Goal: Task Accomplishment & Management: Manage account settings

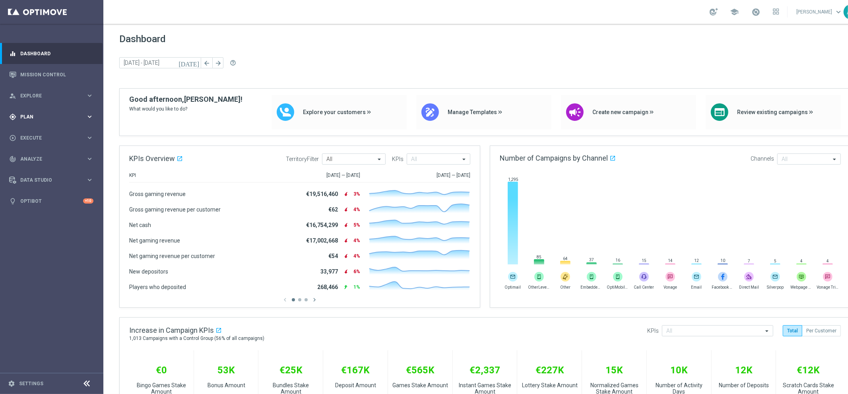
click at [47, 114] on span "Plan" at bounding box center [53, 116] width 66 height 5
click at [37, 134] on link "Target Groups" at bounding box center [52, 133] width 62 height 6
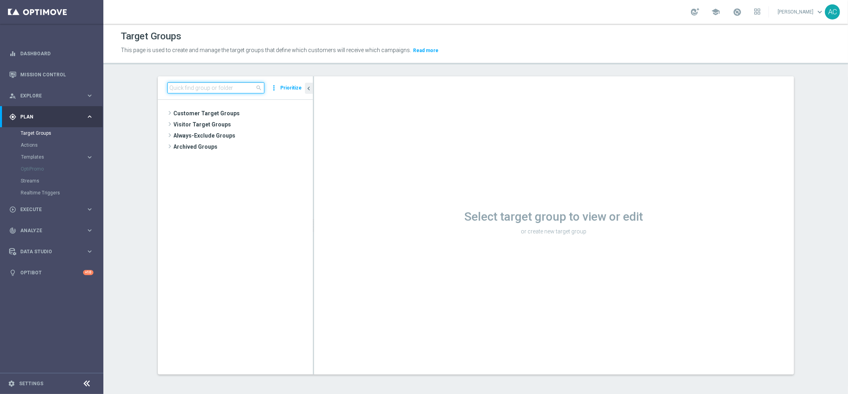
click at [195, 90] on input at bounding box center [215, 87] width 97 height 11
paste input "BR_CAS__ACTIVEDEPOSITERS__NVIP_EMA_TAC_GM"
type input "BR_CAS__ACTIVEDEPOSITERS__NVIP_EMA_TAC_GM"
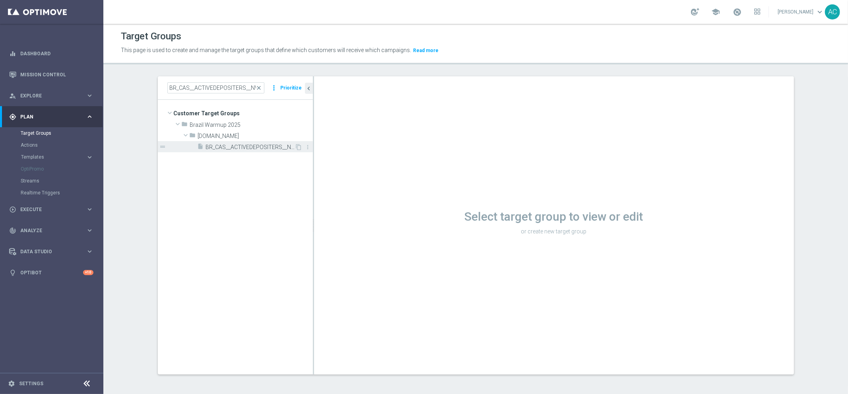
click at [244, 149] on span "BR_CAS__ACTIVEDEPOSITERS__NVIP_EMA_TAC_GM" at bounding box center [250, 147] width 89 height 7
click at [401, 141] on div "Select target group to view or edit or create new target group Loading..." at bounding box center [554, 225] width 480 height 298
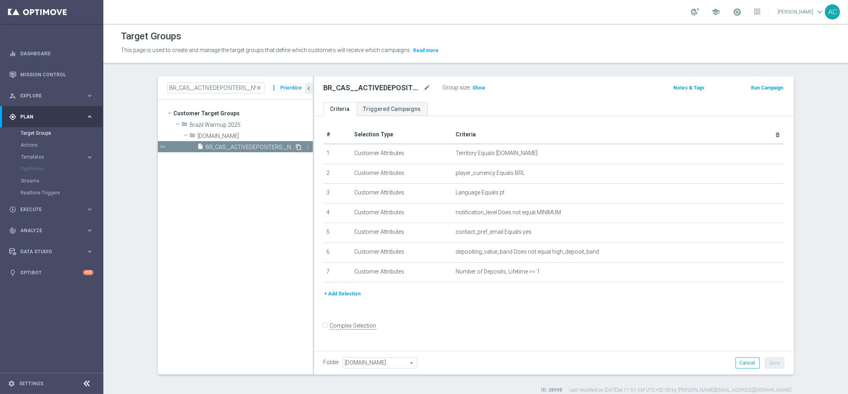
click at [296, 147] on icon "content_copy" at bounding box center [299, 147] width 6 height 6
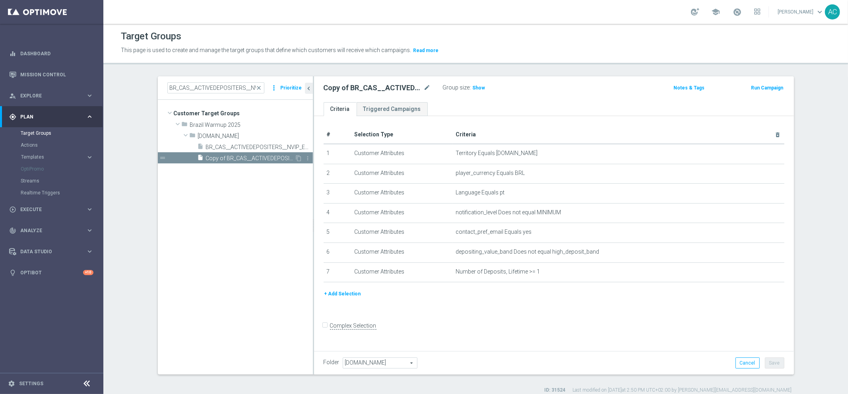
click at [226, 160] on span "Copy of BR_CAS__ACTIVEDEPOSITERS__NVIP_EMA_TAC_GM" at bounding box center [250, 158] width 89 height 7
click at [426, 85] on icon "mode_edit" at bounding box center [427, 88] width 7 height 10
click at [351, 90] on input "Copy of BR_CAS__ACTIVEDEPOSITERS__NVIP_EMA_TAC_GM" at bounding box center [377, 88] width 107 height 11
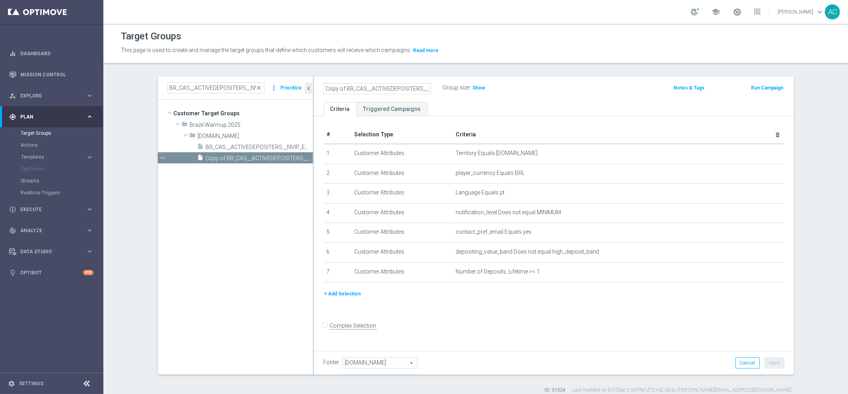
drag, startPoint x: 334, startPoint y: 89, endPoint x: 273, endPoint y: 95, distance: 61.1
click at [273, 95] on as-split "BR_CAS__ACTIVEDEPOSITERS__NVIP_EMA_TAC_GM close more_vert Prioritize Customer T…" at bounding box center [476, 225] width 636 height 298
click at [355, 89] on input "Copy of BR_CAS__ACTIVEDEPOSITERS__NVIP_EMA_TAC_GM" at bounding box center [377, 88] width 107 height 11
drag, startPoint x: 343, startPoint y: 89, endPoint x: 277, endPoint y: 87, distance: 65.2
click at [277, 87] on as-split "BR_CAS__ACTIVEDEPOSITERS__NVIP_EMA_TAC_GM close more_vert Prioritize Customer T…" at bounding box center [476, 225] width 636 height 298
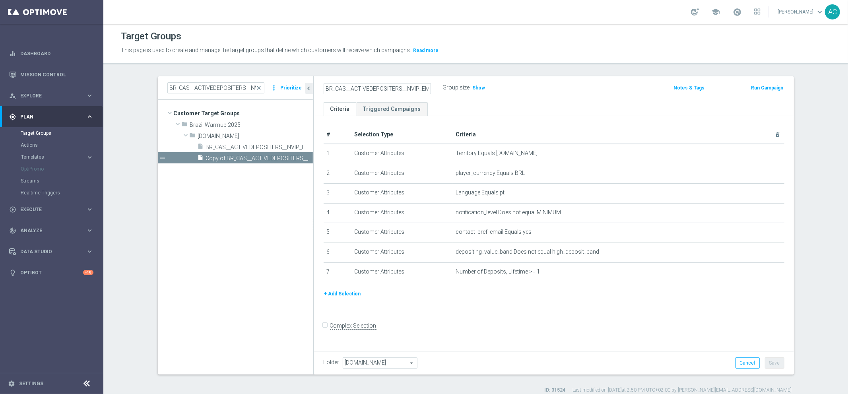
click at [420, 89] on input "BR_CAS__ACTIVEDEPOSITERS__NVIP_EMA_TAC_GM" at bounding box center [377, 88] width 107 height 11
click at [425, 89] on input "BR_CAS__ACTIVEDEPOSITERS__NVIP_EMA_TAC_GM" at bounding box center [377, 88] width 107 height 11
click at [361, 90] on input "BR_CAS__ACTIVEDEPOSITERS__NVIP_WEBPUSH_TAC_GM" at bounding box center [377, 88] width 107 height 11
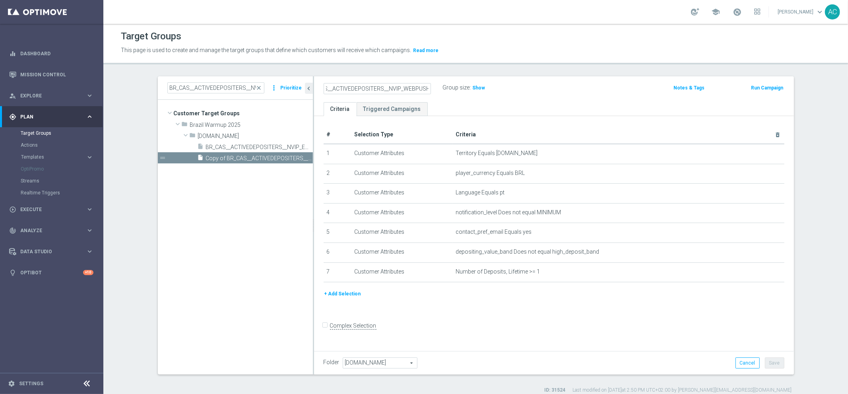
click at [361, 90] on input "BR_CAS__ACTIVEDEPOSITERS__NVIP_WEBPUSH_TAC_GM" at bounding box center [377, 88] width 107 height 11
type input "BR_CAS__ACTIVEDEPOSITERS__NVIP_WEBPUSH_TAC_GM"
click at [832, 275] on section "BR_CAS__ACTIVEDEPOSITERS__NVIP_EMA_TAC_GM close more_vert Prioritize Customer T…" at bounding box center [475, 234] width 745 height 317
click at [775, 362] on button "Save" at bounding box center [774, 362] width 19 height 11
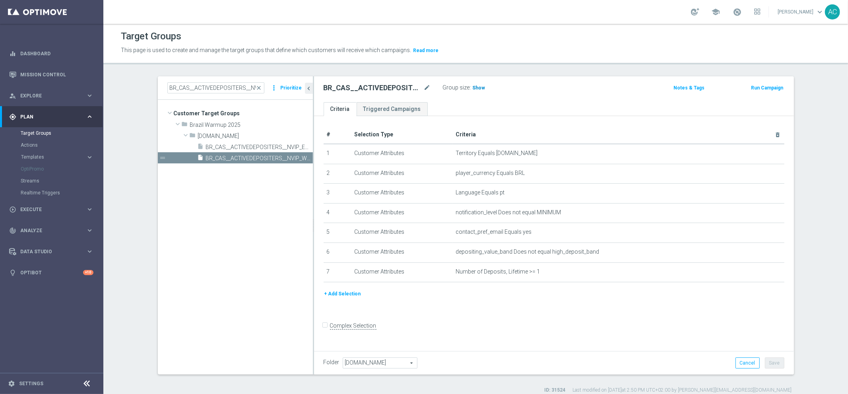
click at [476, 86] on span "Show" at bounding box center [479, 88] width 13 height 6
click at [814, 222] on section "BR_CAS__ACTIVEDEPOSITERS__NVIP_EMA_TAC_GM close more_vert Prioritize Customer T…" at bounding box center [475, 234] width 745 height 317
click at [340, 291] on button "+ Add Selection" at bounding box center [343, 293] width 38 height 9
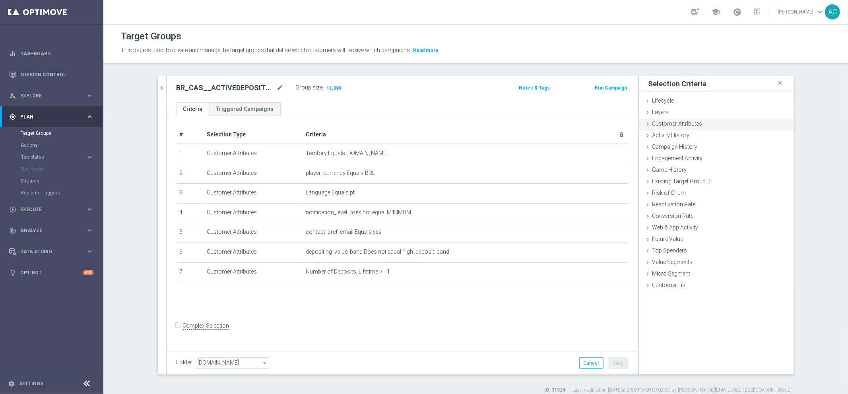
click at [667, 125] on span "Customer Attributes" at bounding box center [677, 123] width 50 height 6
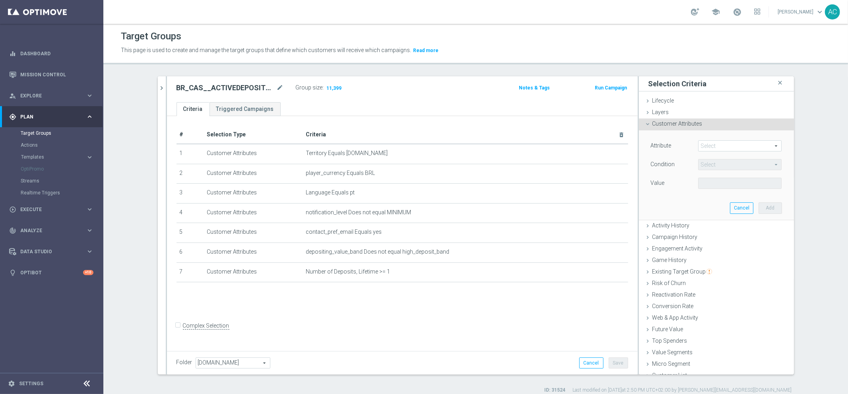
click at [715, 146] on span at bounding box center [739, 146] width 83 height 10
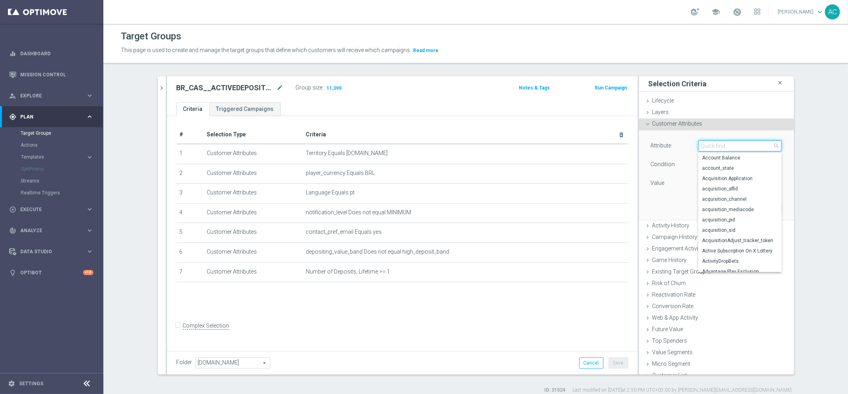
click at [725, 146] on input "search" at bounding box center [739, 145] width 83 height 11
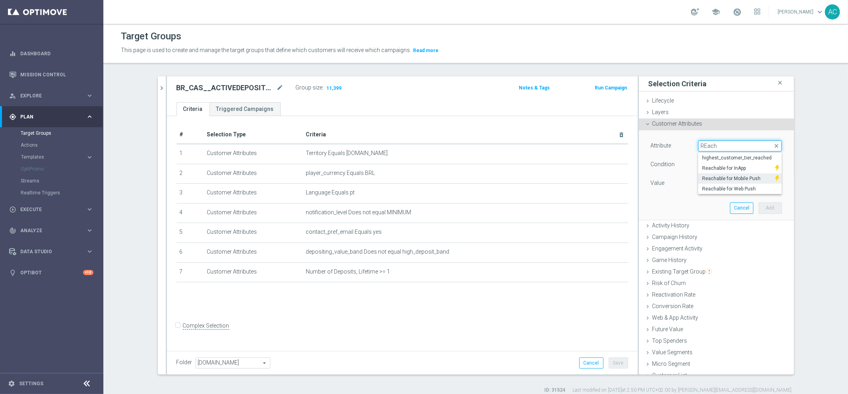
type input "REach"
click at [748, 177] on span "Reachable for Mobile Push" at bounding box center [736, 178] width 69 height 6
type input "Reachable for Mobile Push"
type input "Equals"
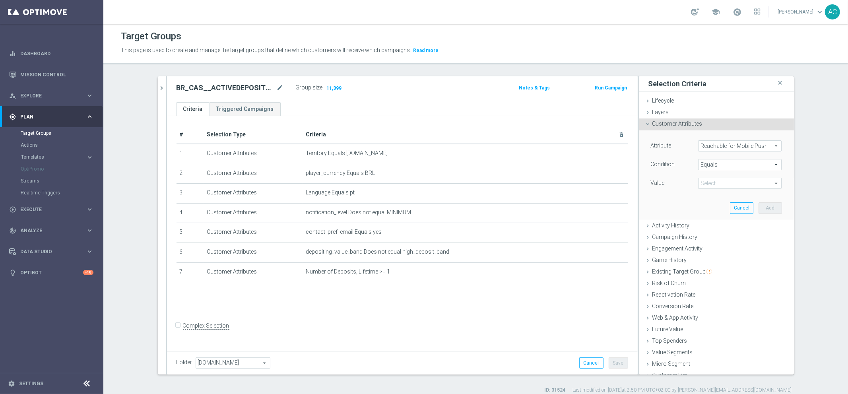
click at [720, 180] on span at bounding box center [739, 183] width 83 height 10
click at [708, 205] on span "true" at bounding box center [740, 205] width 76 height 6
type input "true"
click at [759, 208] on button "Add" at bounding box center [769, 207] width 23 height 11
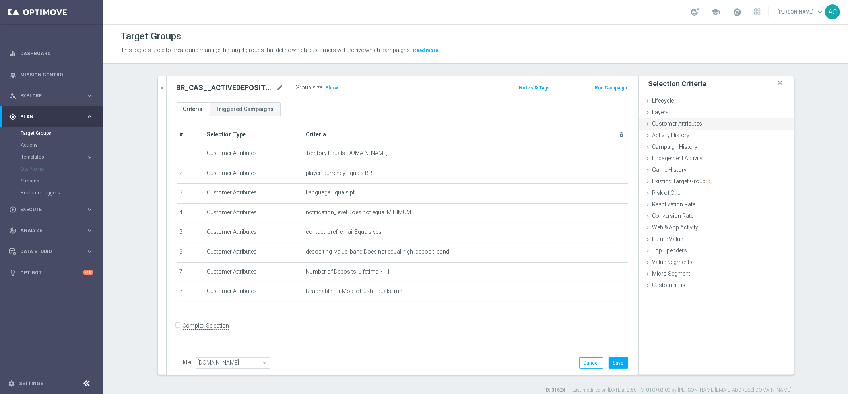
click at [674, 124] on span "Customer Attributes" at bounding box center [677, 123] width 50 height 6
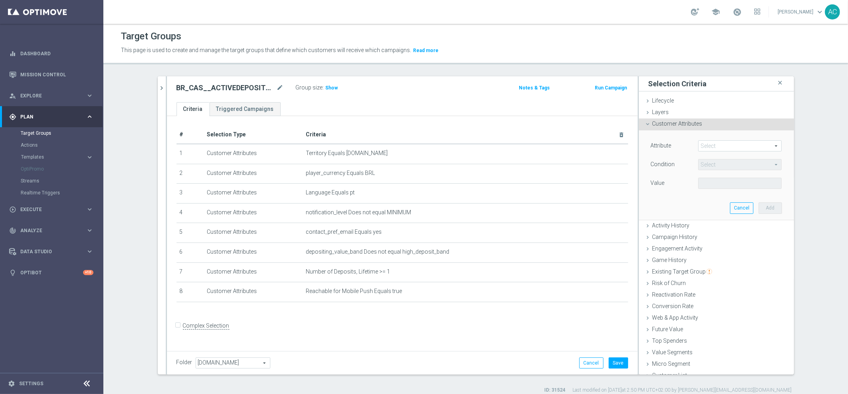
click at [716, 144] on span at bounding box center [739, 146] width 83 height 10
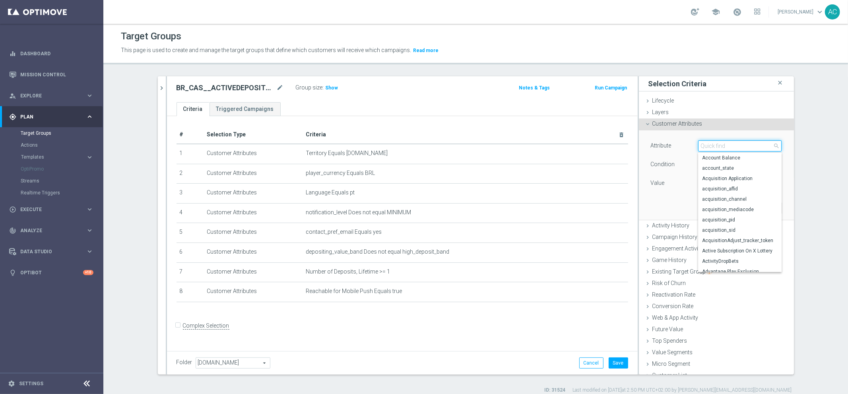
click at [719, 146] on input "search" at bounding box center [739, 145] width 83 height 11
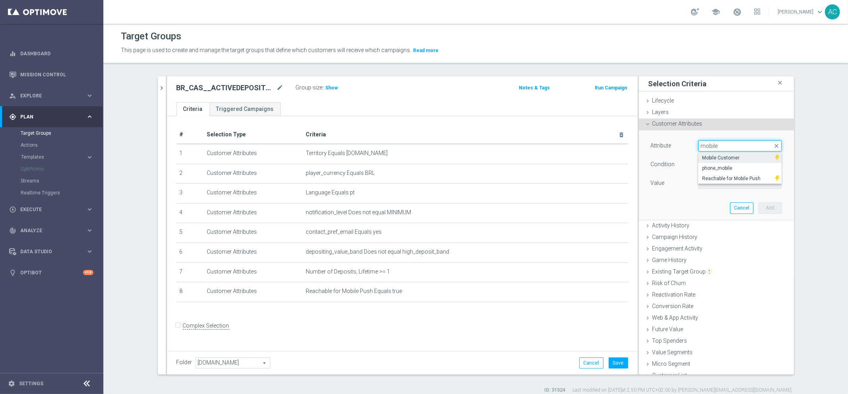
type input "mobile"
click at [736, 159] on span "Mobile Customer" at bounding box center [736, 158] width 69 height 6
type input "Mobile Customer"
type input "Equals"
click at [735, 186] on span at bounding box center [739, 183] width 83 height 10
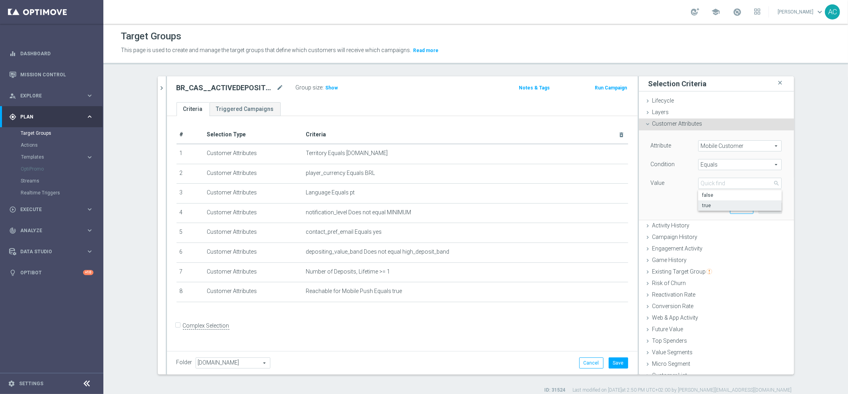
click at [720, 202] on span "true" at bounding box center [740, 205] width 76 height 6
type input "true"
click at [762, 204] on button "Add" at bounding box center [769, 207] width 23 height 11
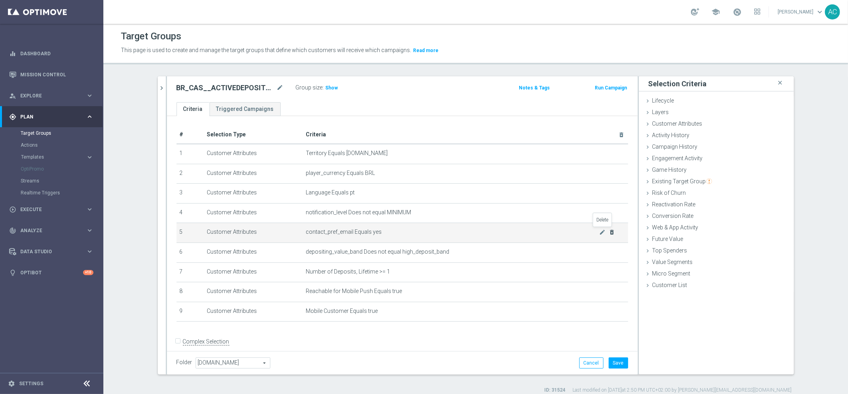
click at [609, 231] on icon "delete_forever" at bounding box center [612, 232] width 6 height 6
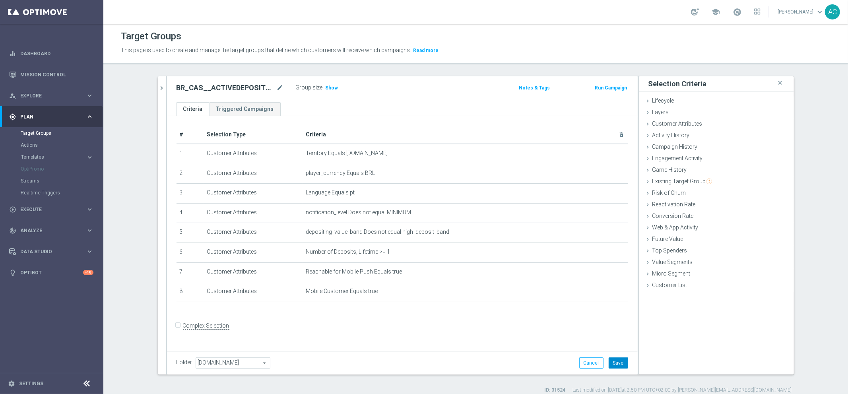
click at [619, 363] on button "Save" at bounding box center [618, 362] width 19 height 11
click at [328, 87] on span "Show" at bounding box center [332, 88] width 13 height 6
click at [236, 87] on h2 "BR_CAS__ACTIVEDEPOSITERS__NVIP_WEBPUSH_TAC_GM" at bounding box center [225, 88] width 99 height 10
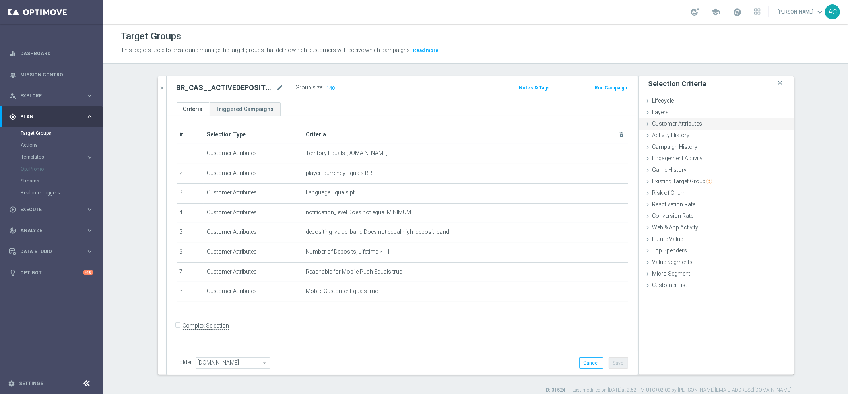
click at [681, 123] on span "Customer Attributes" at bounding box center [677, 123] width 50 height 6
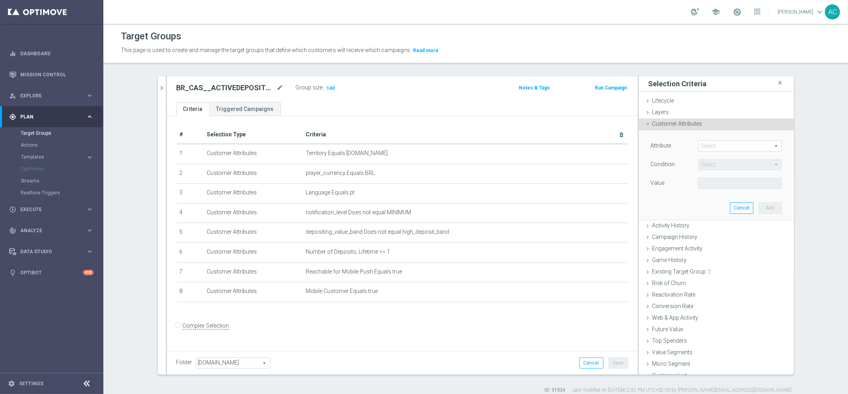
click at [704, 147] on span at bounding box center [739, 146] width 83 height 10
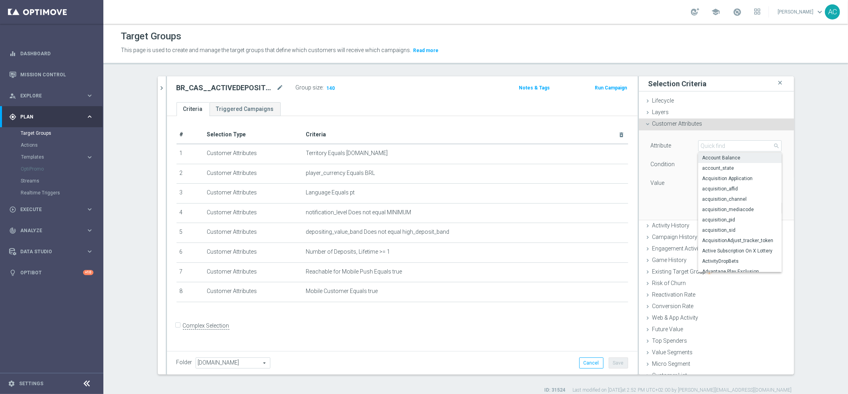
click at [725, 159] on span "Account Balance" at bounding box center [740, 158] width 76 height 6
type input "Account Balance"
type input "="
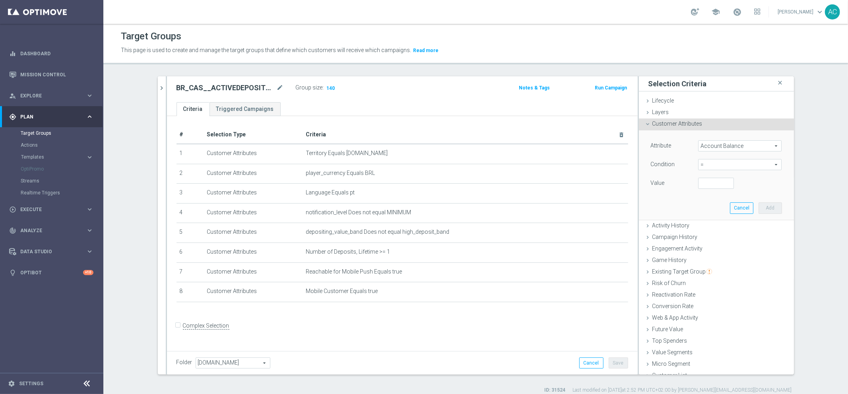
click at [723, 148] on span "Account Balance" at bounding box center [739, 146] width 83 height 10
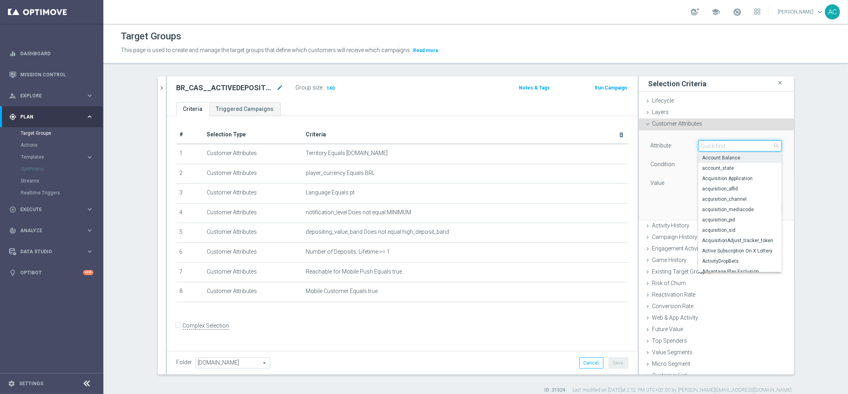
click at [710, 149] on input "search" at bounding box center [739, 145] width 83 height 11
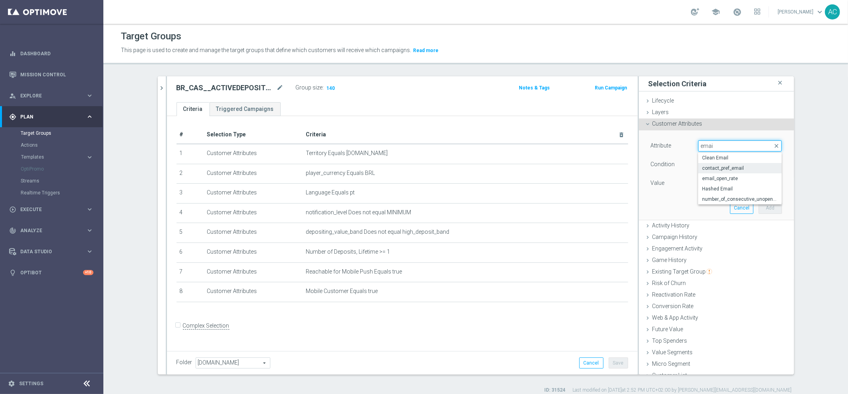
type input "emai"
click at [727, 168] on span "contact_pref_email" at bounding box center [740, 168] width 76 height 6
type input "contact_pref_email"
type input "Equals"
click at [717, 184] on span at bounding box center [739, 183] width 83 height 10
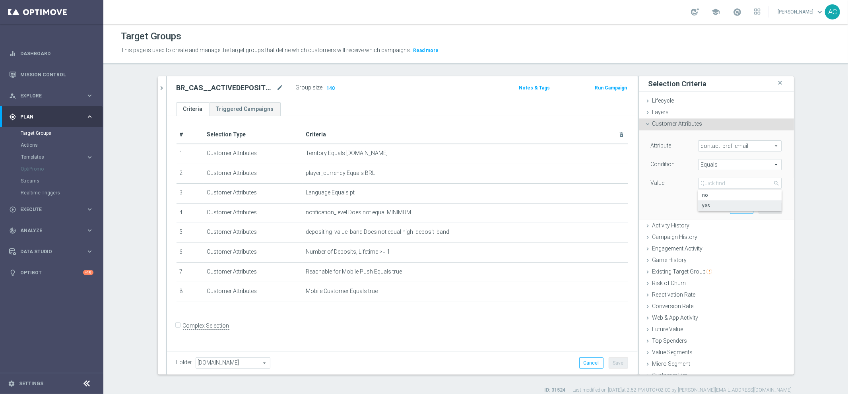
click at [711, 205] on span "yes" at bounding box center [740, 205] width 76 height 6
type input "yes"
click at [758, 207] on button "Add" at bounding box center [769, 207] width 23 height 11
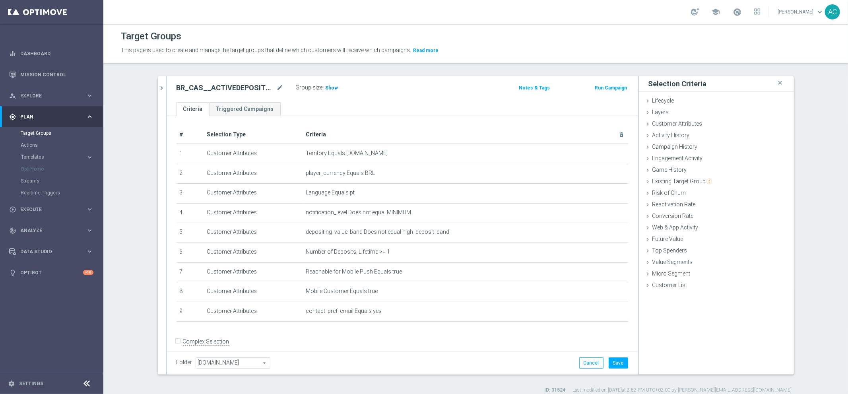
click at [327, 86] on span "Show" at bounding box center [332, 88] width 13 height 6
click at [609, 310] on icon "delete_forever" at bounding box center [612, 311] width 6 height 6
click at [829, 223] on section "BR_CAS__ACTIVEDEPOSITERS__NVIP_EMA_TAC_GM close more_vert Prioritize Customer T…" at bounding box center [475, 234] width 745 height 317
click at [326, 87] on span "Show" at bounding box center [332, 88] width 13 height 6
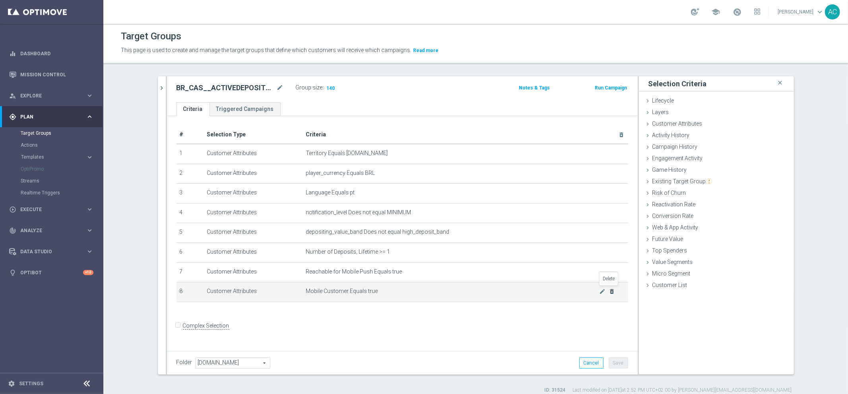
click at [609, 289] on icon "delete_forever" at bounding box center [612, 291] width 6 height 6
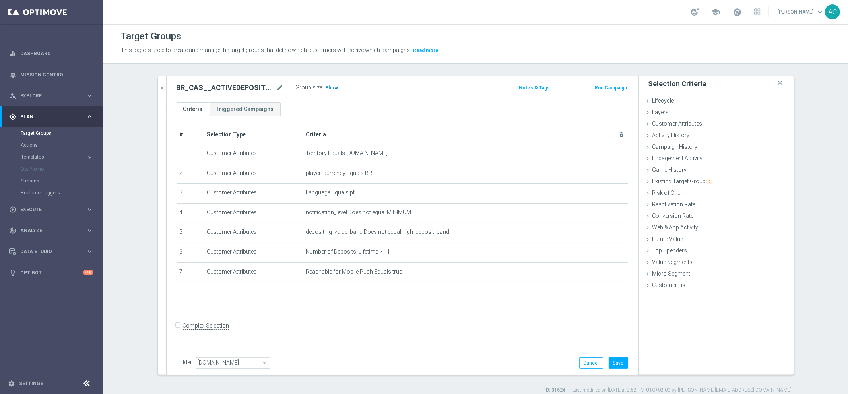
click at [326, 87] on span "Show" at bounding box center [332, 88] width 13 height 6
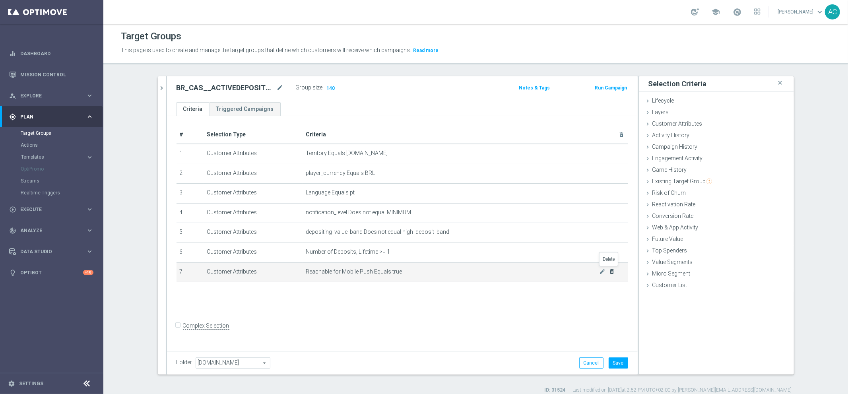
click at [609, 270] on icon "delete_forever" at bounding box center [612, 271] width 6 height 6
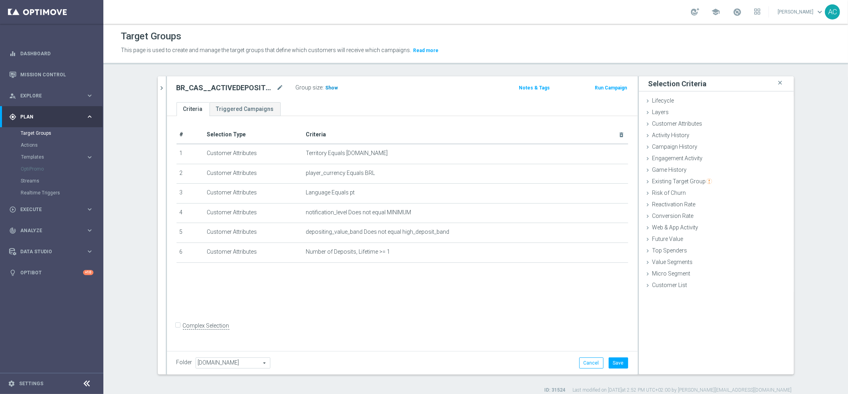
click at [326, 86] on span "Show" at bounding box center [332, 88] width 13 height 6
click at [592, 362] on button "Cancel" at bounding box center [591, 362] width 24 height 11
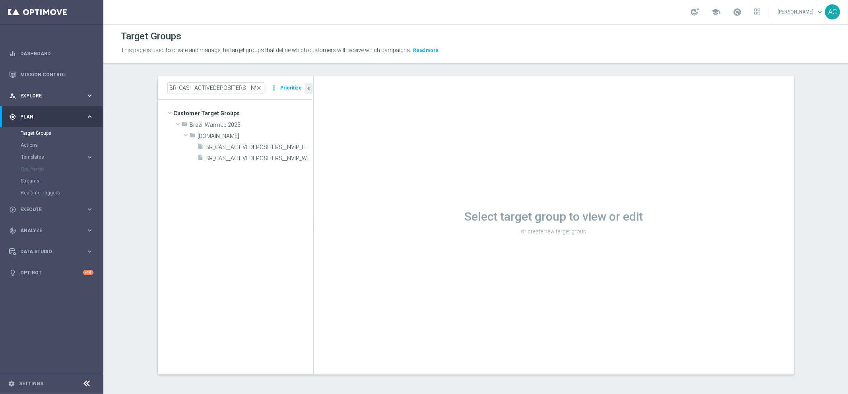
click at [42, 92] on div "person_search Explore" at bounding box center [47, 95] width 77 height 7
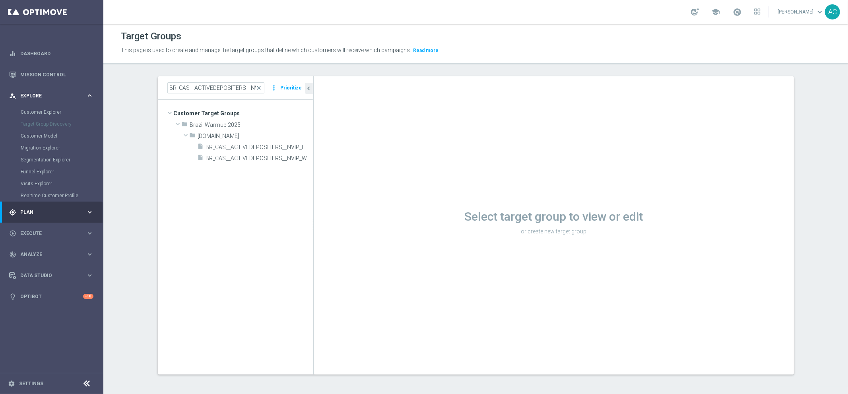
click at [47, 95] on span "Explore" at bounding box center [53, 95] width 66 height 5
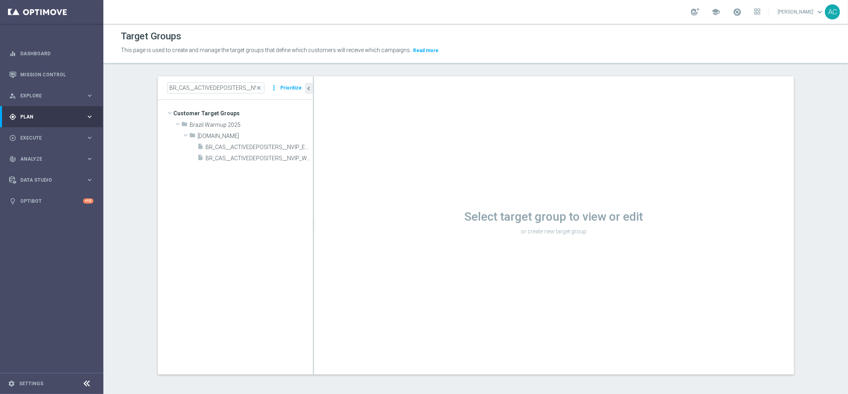
click at [43, 120] on div "gps_fixed Plan" at bounding box center [47, 116] width 77 height 7
click at [52, 158] on span "Templates" at bounding box center [49, 157] width 57 height 5
click at [51, 191] on link "OptiMobile Push" at bounding box center [54, 193] width 58 height 6
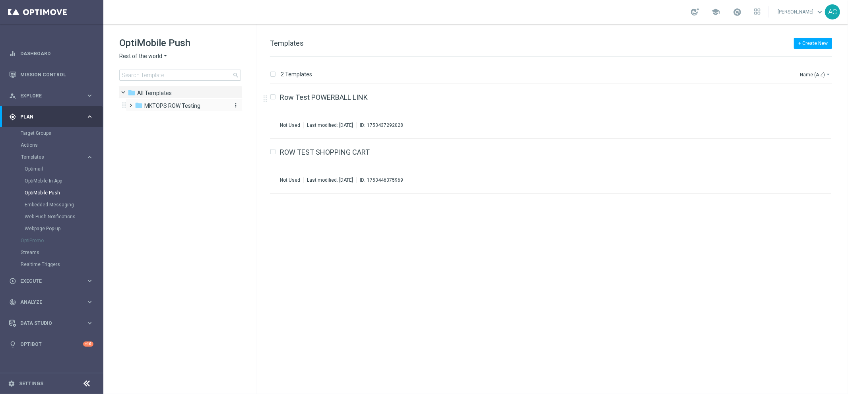
click at [183, 107] on span "MKTOPS ROW Testing" at bounding box center [172, 105] width 56 height 7
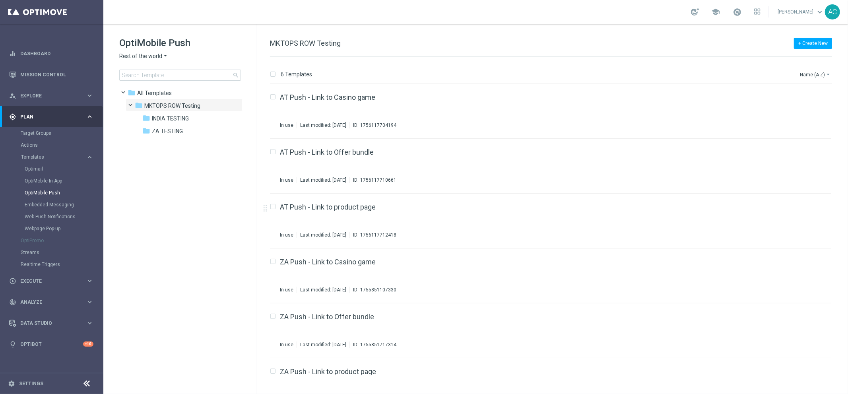
click at [157, 55] on span "Rest of the world" at bounding box center [140, 56] width 43 height 8
click at [155, 116] on div "Brazil regulated" at bounding box center [150, 114] width 60 height 10
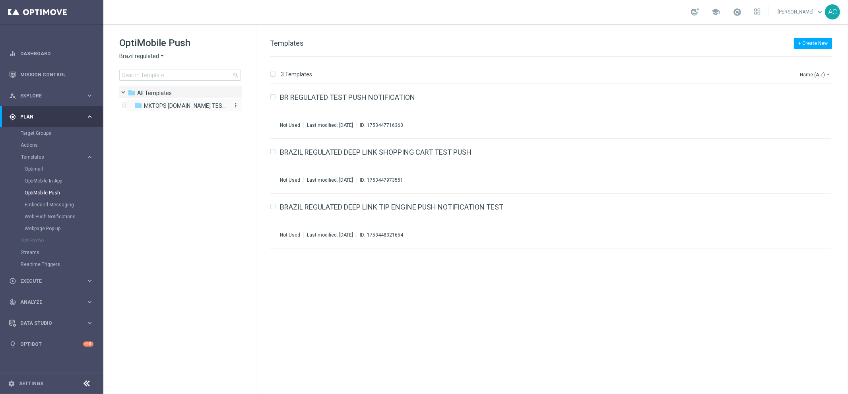
click at [159, 106] on span "MKTOPS [DOMAIN_NAME] TESTING" at bounding box center [185, 105] width 82 height 7
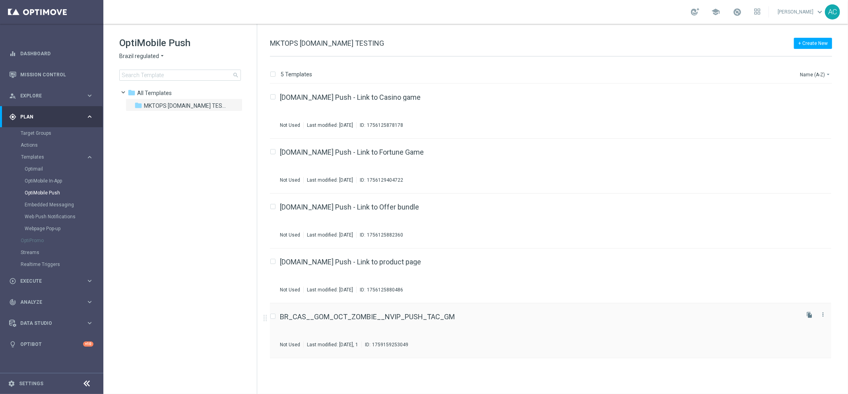
click at [446, 327] on div "BR_CAS__GOM_OCT_ZOMBIE__NVIP_PUSH_TAC_GM Not Used Last modified: [DATE], 1 ID: …" at bounding box center [539, 330] width 518 height 35
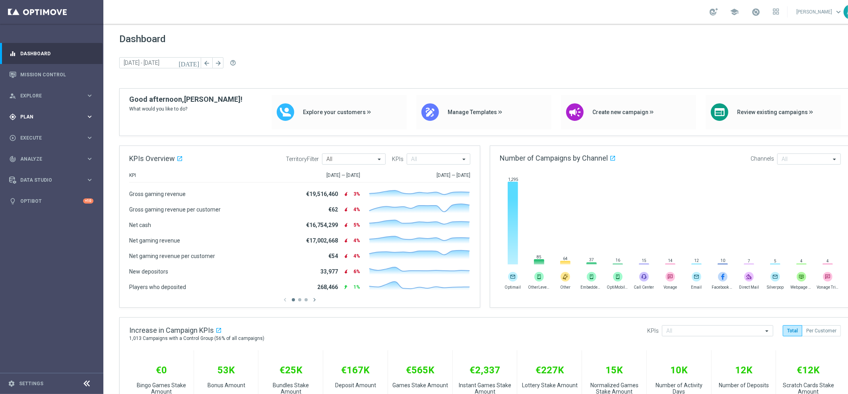
click at [49, 119] on div "gps_fixed Plan" at bounding box center [47, 116] width 77 height 7
click at [43, 133] on link "Target Groups" at bounding box center [52, 133] width 62 height 6
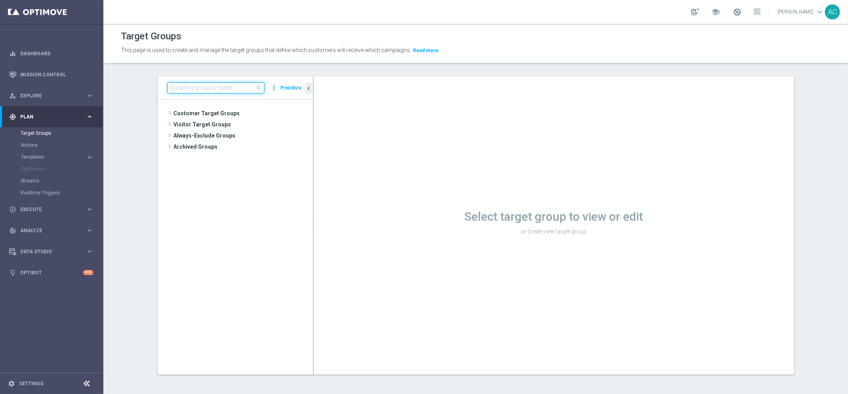
click at [219, 88] on input at bounding box center [215, 87] width 97 height 11
paste input "UK_SPORTSBOOK_APP"
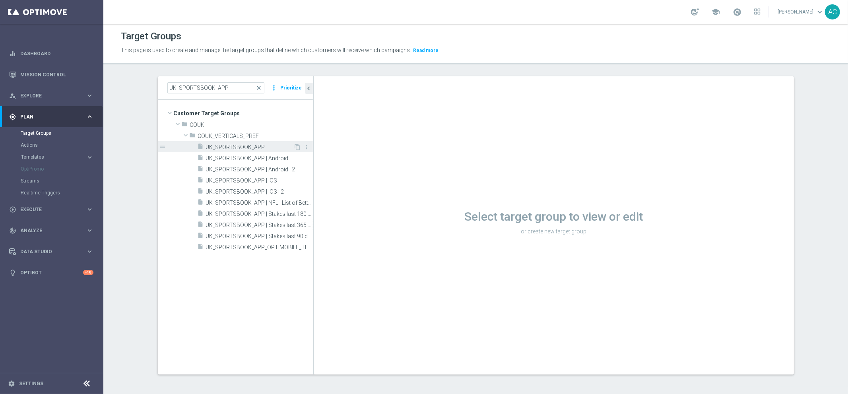
click at [248, 149] on span "UK_SPORTSBOOK_APP" at bounding box center [250, 147] width 88 height 7
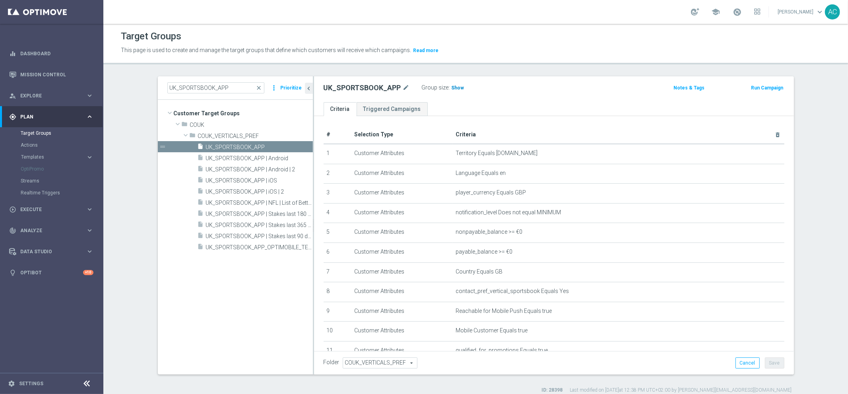
click at [452, 89] on span "Show" at bounding box center [458, 88] width 13 height 6
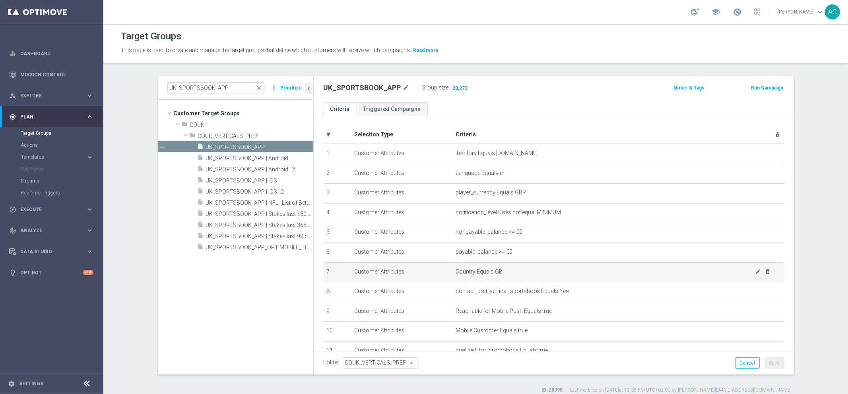
scroll to position [53, 0]
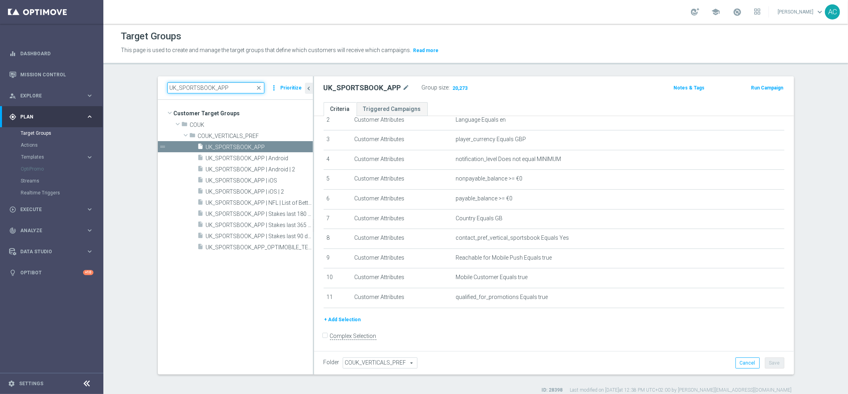
click at [212, 89] on input "UK_SPORTSBOOK_APP" at bounding box center [215, 87] width 97 height 11
paste input "BR_CAS__ACTIVEDEPOSITERS__NVIP_EMA_TAC_GM"
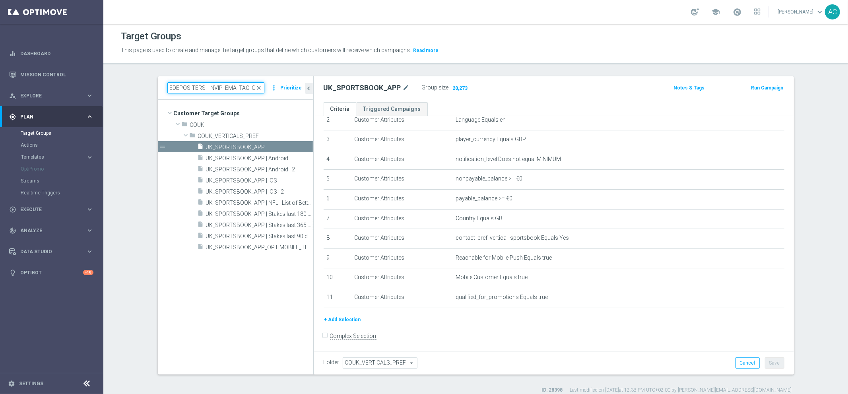
type input "BR_CAS__ACTIVEDEPOSITERS__NVIP_EMA_TAC_GM"
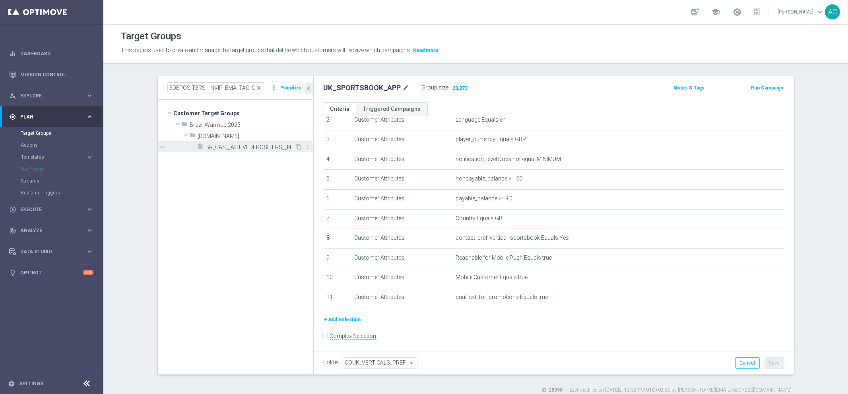
scroll to position [0, 0]
click at [237, 148] on span "BR_CAS__ACTIVEDEPOSITERS__NVIP_EMA_TAC_GM" at bounding box center [250, 147] width 89 height 7
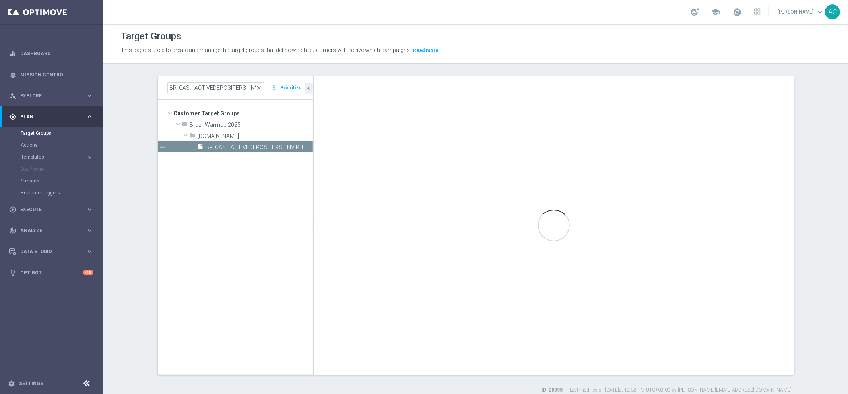
type input "[DOMAIN_NAME]"
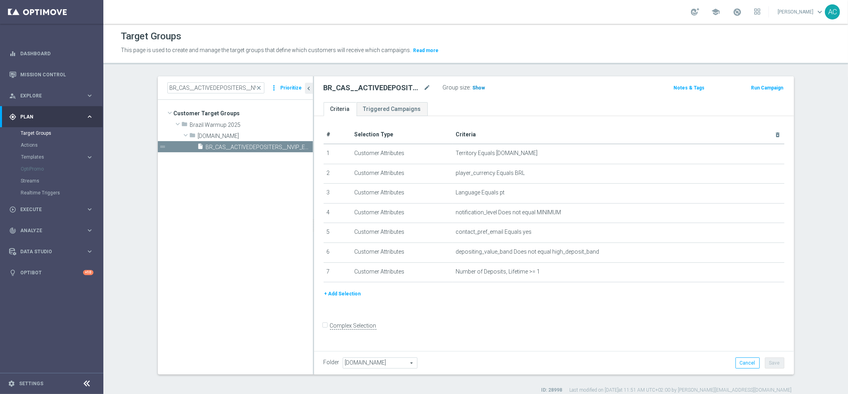
click at [478, 87] on span "Show" at bounding box center [479, 88] width 13 height 6
click at [214, 85] on input "BR_CAS__ACTIVEDEPOSITERS__NVIP_EMA_TAC_GM" at bounding box center [215, 87] width 97 height 11
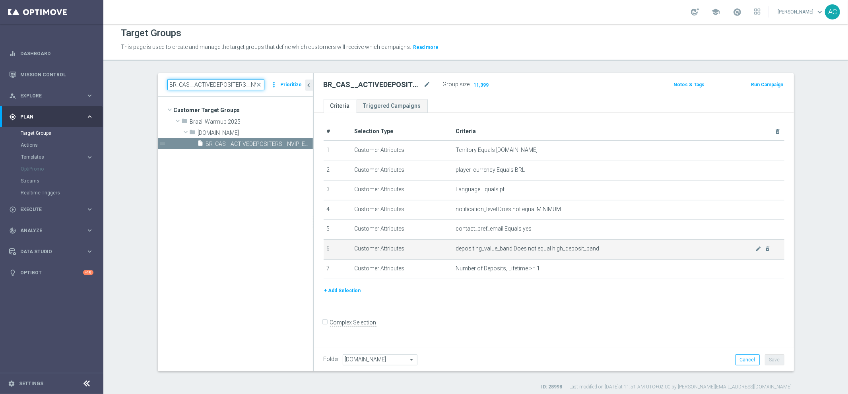
scroll to position [7, 0]
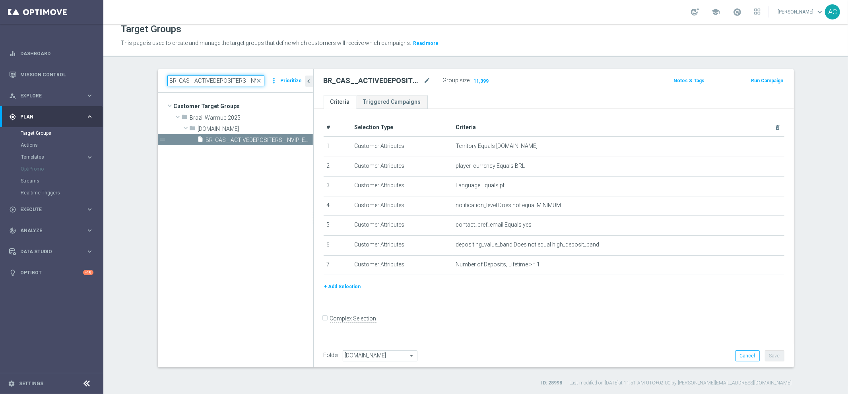
click at [227, 83] on input "BR_CAS__ACTIVEDEPOSITERS__NVIP_EMA_TAC_GM" at bounding box center [215, 80] width 97 height 11
paste input "WEBPUSH"
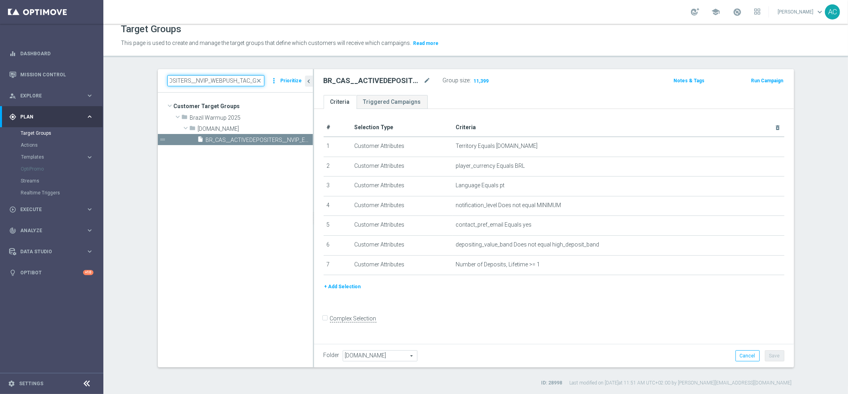
type input "BR_CAS__ACTIVEDEPOSITERS__NVIP_WEBPUSH_TAC_GM"
click at [241, 139] on span "BR_CAS__ACTIVEDEPOSITERS__NVIP_WEBPUSH_TAC_GM" at bounding box center [250, 140] width 89 height 7
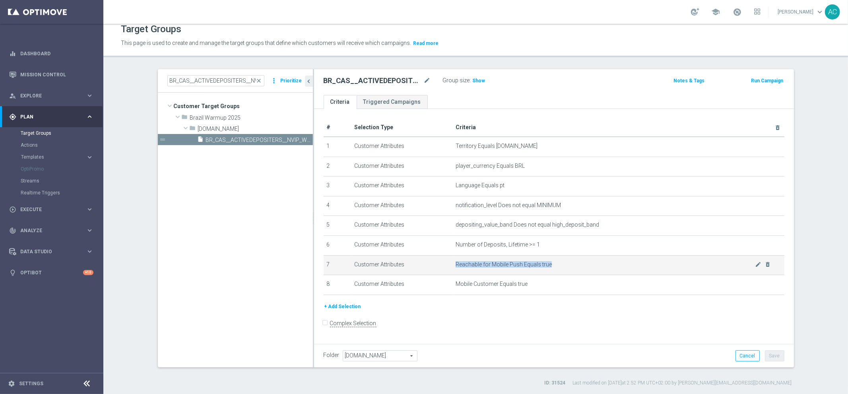
drag, startPoint x: 453, startPoint y: 264, endPoint x: 559, endPoint y: 262, distance: 105.7
click at [559, 262] on span "Reachable for Mobile Push Equals true" at bounding box center [605, 264] width 299 height 7
click at [506, 266] on td "Reachable for Mobile Push Equals true mode_edit delete_forever" at bounding box center [618, 265] width 332 height 20
click at [755, 262] on icon "mode_edit" at bounding box center [758, 264] width 6 height 6
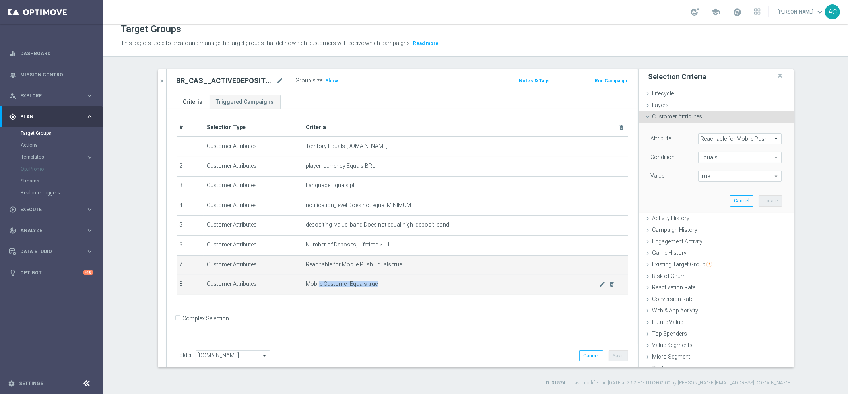
drag, startPoint x: 315, startPoint y: 285, endPoint x: 384, endPoint y: 283, distance: 69.6
click at [384, 283] on span "Mobile Customer Equals true" at bounding box center [452, 284] width 293 height 7
drag, startPoint x: 303, startPoint y: 284, endPoint x: 390, endPoint y: 288, distance: 87.1
click at [390, 288] on td "Mobile Customer Equals true mode_edit delete_forever" at bounding box center [465, 285] width 325 height 20
click at [326, 78] on span "Show" at bounding box center [332, 81] width 13 height 6
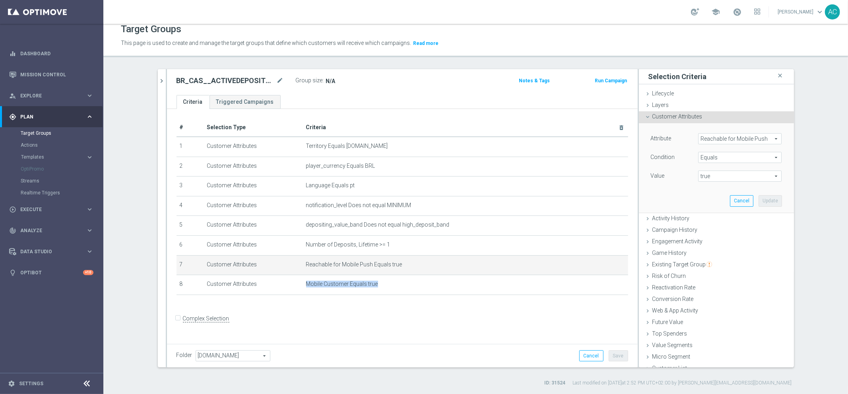
scroll to position [7, 0]
drag, startPoint x: 351, startPoint y: 355, endPoint x: 341, endPoint y: 316, distance: 39.8
click at [350, 351] on div "Folder ll.bet.br ll.bet.br arrow_drop_down search Cancel Save Saving..." at bounding box center [402, 356] width 452 height 11
click at [340, 315] on div "# Selection Type Criteria delete_forever 1 Customer Attributes Territory Equals…" at bounding box center [402, 225] width 471 height 233
click at [344, 313] on div "# Selection Type Criteria delete_forever 1 Customer Attributes Territory Equals…" at bounding box center [402, 225] width 471 height 233
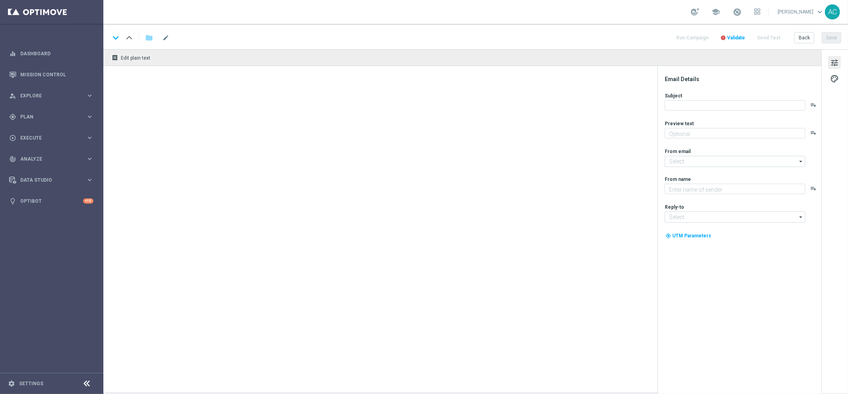
type textarea "Garanta seu bônus extra e muita diversão!"
type textarea "Lottoland"
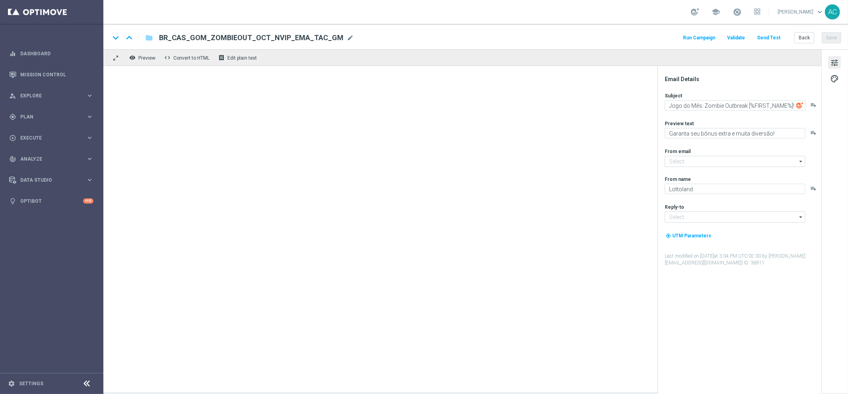
type input "mail@crm.lottoland.bet.br"
type input "contato@lottoland.bet.br"
click at [710, 105] on textarea "Jogo do Mês: Zombie Outbreak [%FIRST_NAME%]!" at bounding box center [735, 105] width 141 height 10
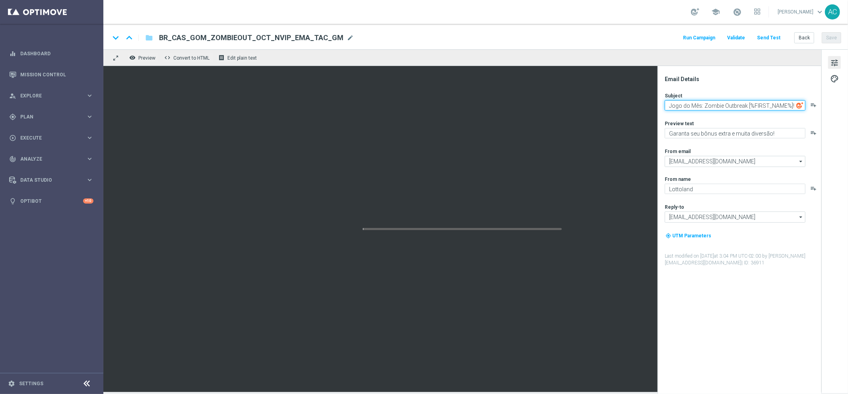
click at [710, 105] on textarea "Jogo do Mês: Zombie Outbreak [%FIRST_NAME%]!" at bounding box center [735, 105] width 141 height 10
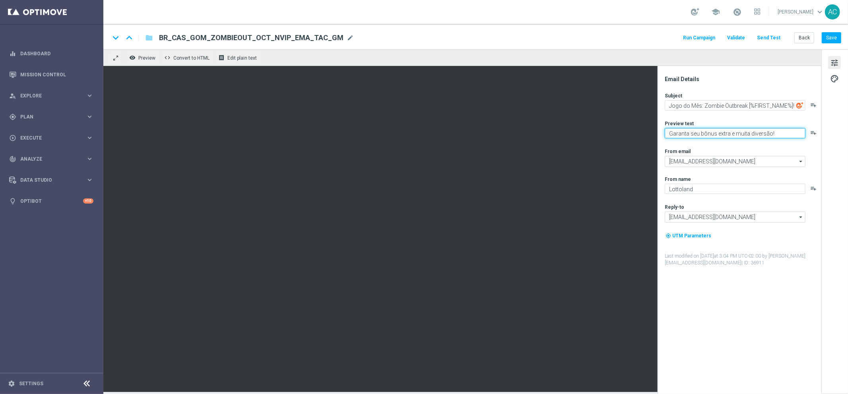
click at [704, 135] on textarea "Garanta seu bônus extra e muita diversão!" at bounding box center [735, 133] width 141 height 10
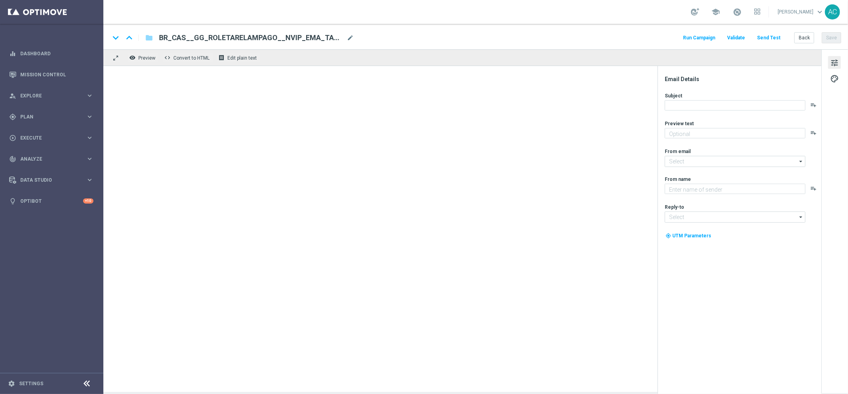
type textarea "Sinta a emoção eletrizante com multiplicadores aleatórios!"
type textarea "Lottoland"
type input "[EMAIL_ADDRESS][DOMAIN_NAME]"
type textarea "Ofertas exclusivas na sua página VIP."
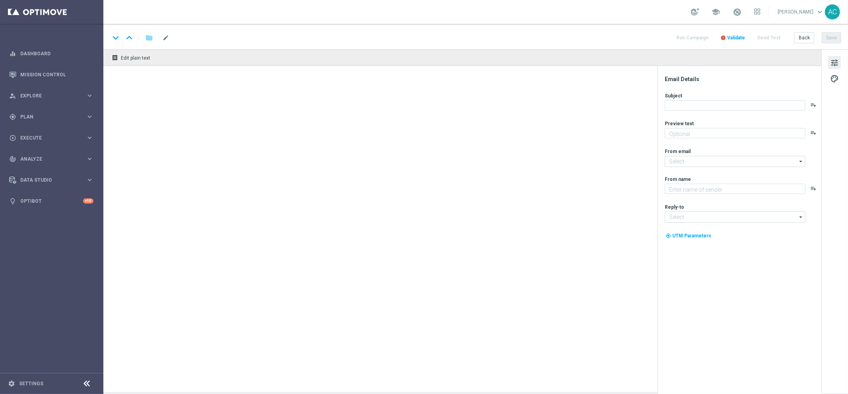
type input "mail@crm.lottoland.bet.br"
type textarea "Lottoland"
type input "contato@lottoland.bet.br"
